Goal: Find specific page/section: Find specific page/section

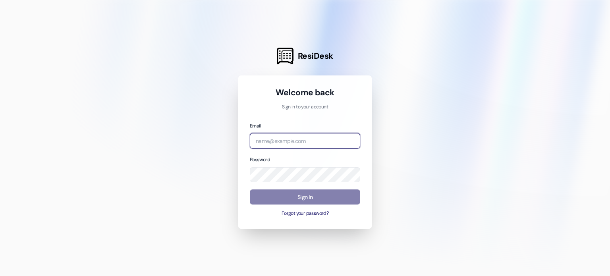
click at [298, 135] on input "email" at bounding box center [305, 140] width 110 height 15
click at [296, 143] on input "email" at bounding box center [305, 140] width 110 height 15
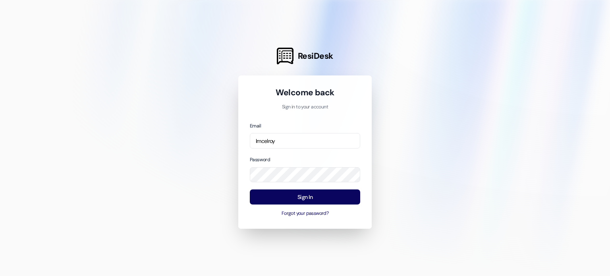
type input "[EMAIL_ADDRESS][DOMAIN_NAME]"
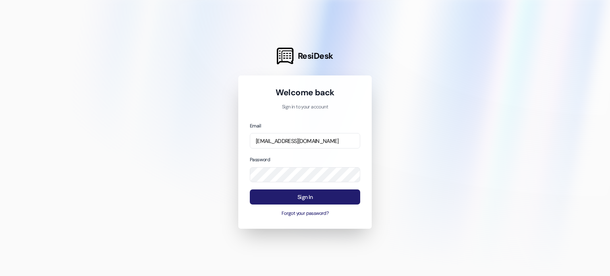
click at [315, 196] on button "Sign In" at bounding box center [305, 196] width 110 height 15
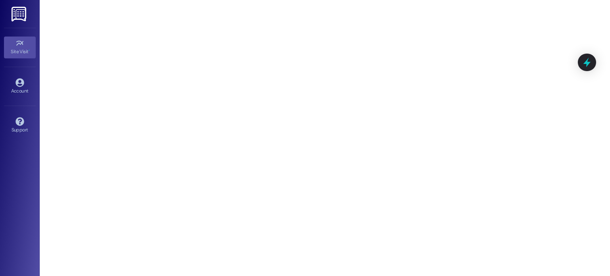
click at [24, 14] on img at bounding box center [20, 14] width 16 height 15
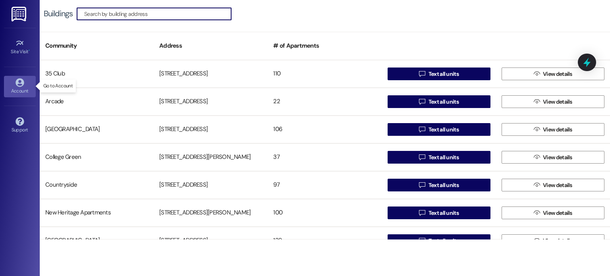
click at [28, 76] on link "Account" at bounding box center [20, 86] width 32 height 21
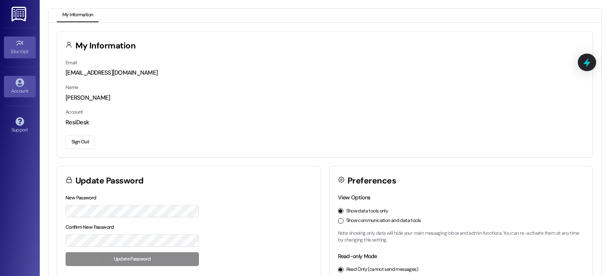
click at [21, 49] on div "Site Visit •" at bounding box center [20, 52] width 40 height 8
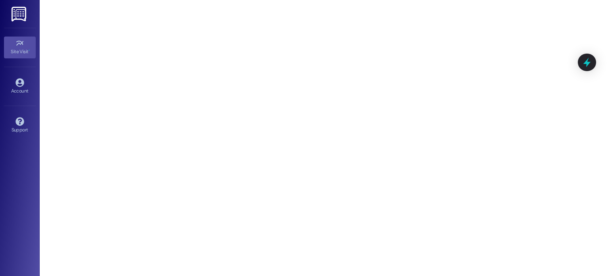
click at [23, 19] on img at bounding box center [20, 14] width 16 height 15
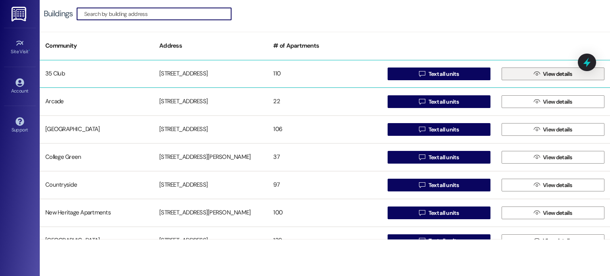
click at [543, 74] on span "View details" at bounding box center [557, 74] width 29 height 8
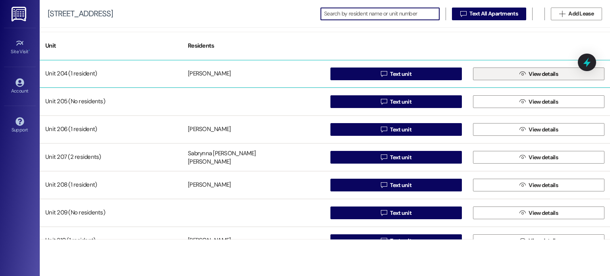
click at [511, 77] on button " View details" at bounding box center [538, 74] width 131 height 13
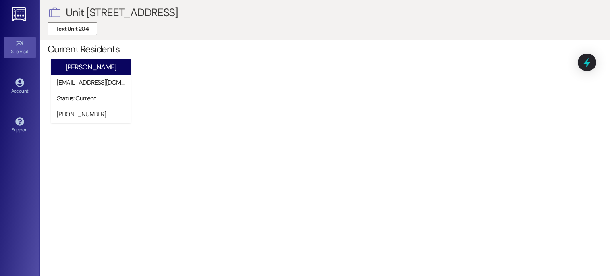
click at [17, 48] on div "Site Visit •" at bounding box center [20, 52] width 40 height 8
